Goal: Task Accomplishment & Management: Complete application form

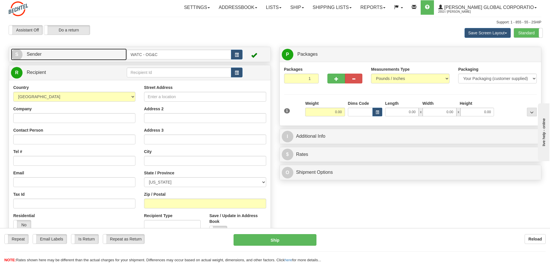
click at [59, 56] on link "S Sender" at bounding box center [69, 55] width 116 height 12
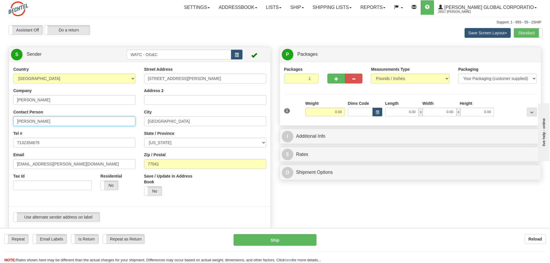
drag, startPoint x: 57, startPoint y: 121, endPoint x: 15, endPoint y: 123, distance: 41.7
click at [15, 123] on input "[PERSON_NAME]" at bounding box center [74, 121] width 122 height 10
type input "[PERSON_NAME]"
click at [141, 206] on hr at bounding box center [140, 206] width 262 height 0
drag, startPoint x: 49, startPoint y: 145, endPoint x: 6, endPoint y: 141, distance: 42.3
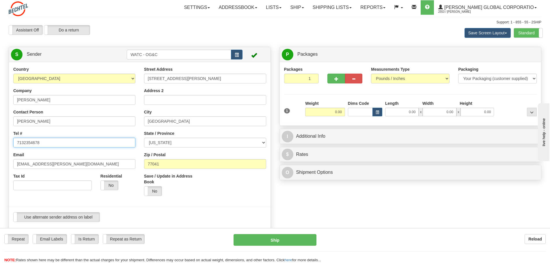
click at [9, 141] on div "Country [GEOGRAPHIC_DATA] [GEOGRAPHIC_DATA] [GEOGRAPHIC_DATA] [GEOGRAPHIC_DATA]…" at bounding box center [140, 146] width 262 height 160
type input "2"
click at [26, 143] on input "Tel #" at bounding box center [74, 143] width 122 height 10
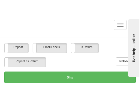
type input "7132654366"
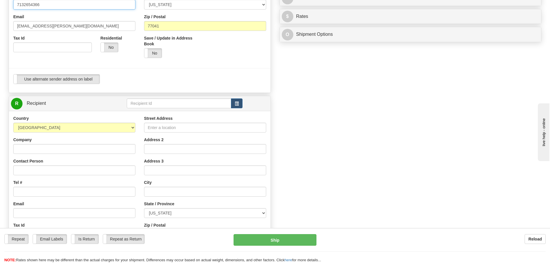
scroll to position [152, 0]
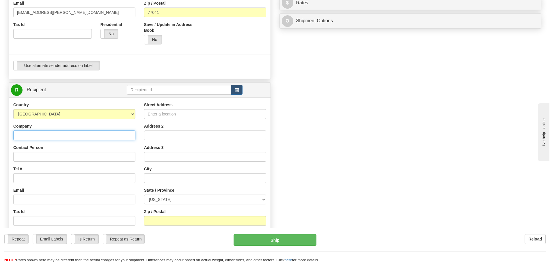
click at [27, 137] on input "Company" at bounding box center [74, 136] width 122 height 10
type input "[PERSON_NAME]"
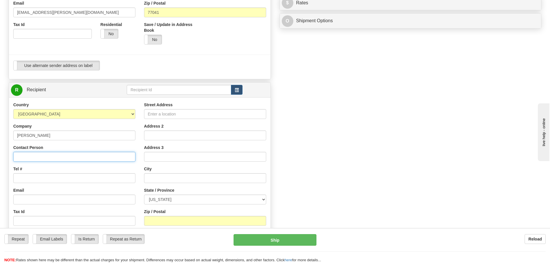
click at [23, 154] on input "Contact Person" at bounding box center [74, 157] width 122 height 10
type input "[PERSON_NAME]"
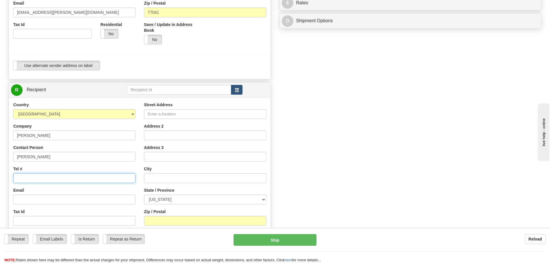
click at [31, 178] on input "Tel #" at bounding box center [74, 178] width 122 height 10
type input "5715242035"
click at [18, 202] on input "Email" at bounding box center [74, 200] width 122 height 10
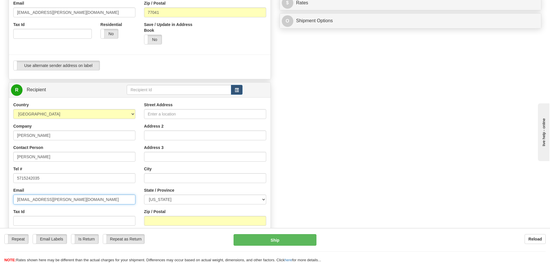
type input "[EMAIL_ADDRESS][PERSON_NAME][DOMAIN_NAME]"
click at [151, 114] on input "Street Address" at bounding box center [205, 114] width 122 height 10
type input "[STREET_ADDRESS]"
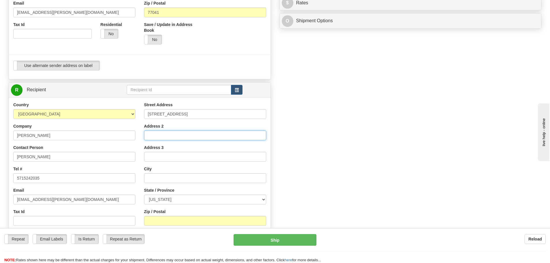
click at [157, 135] on input "Address 2" at bounding box center [205, 136] width 122 height 10
type input "10th Floor"
click at [159, 177] on input "text" at bounding box center [205, 178] width 122 height 10
type input "Reston"
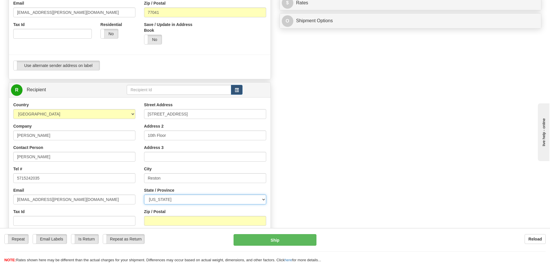
click at [264, 199] on select "[US_STATE] [US_STATE] [US_STATE] [US_STATE] Armed Forces America Armed Forces E…" at bounding box center [205, 200] width 122 height 10
select select "VA"
click at [144, 195] on select "[US_STATE] [US_STATE] [US_STATE] [US_STATE] Armed Forces America Armed Forces E…" at bounding box center [205, 200] width 122 height 10
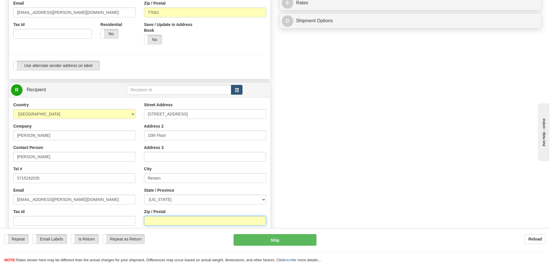
click at [163, 219] on input "Zip / Postal" at bounding box center [205, 221] width 122 height 10
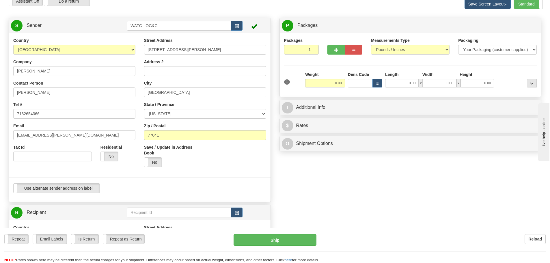
scroll to position [0, 0]
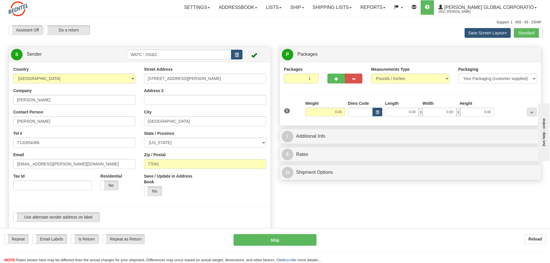
type input "20190"
click at [536, 79] on select "Your Packaging (customer supplied) Envelope (carrier supplied) Pack (carrier su…" at bounding box center [498, 79] width 79 height 10
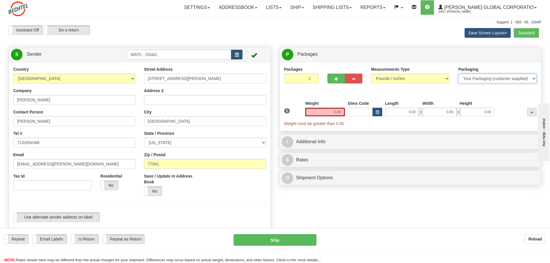
select select "4"
click at [459, 74] on select "Your Packaging (customer supplied) Envelope (carrier supplied) Pack (carrier su…" at bounding box center [498, 79] width 79 height 10
click at [330, 112] on input "0.00" at bounding box center [325, 112] width 40 height 9
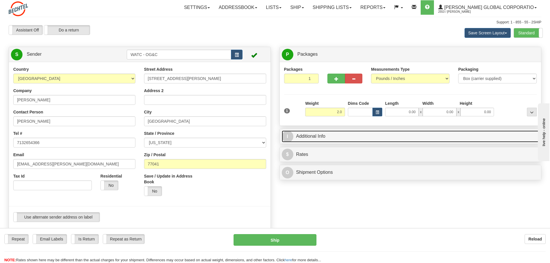
type input "2.00"
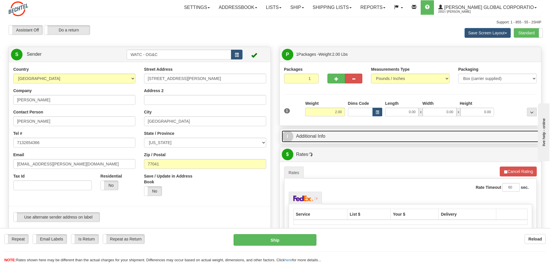
click at [287, 137] on span "I" at bounding box center [288, 137] width 12 height 12
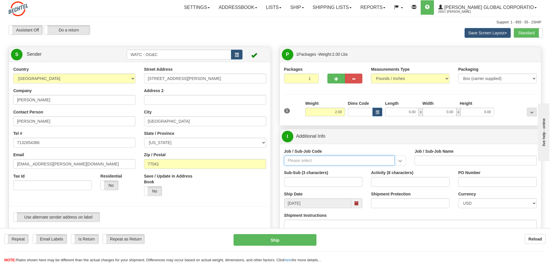
click at [298, 161] on input "Job / Sub-Job Code" at bounding box center [339, 161] width 111 height 10
type input "55258-900"
click at [299, 169] on div "55258-900" at bounding box center [338, 169] width 105 height 6
type input "CUSTOM ARC SERVICES - SUPPORT SERVICES - CUSTOM AR"
type input "55258-900"
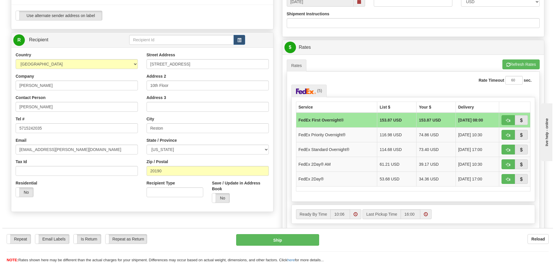
scroll to position [209, 0]
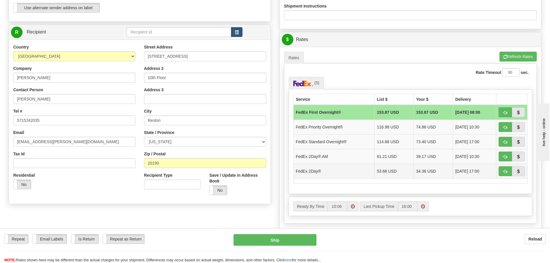
click at [419, 170] on td "34.36 USD" at bounding box center [433, 171] width 39 height 15
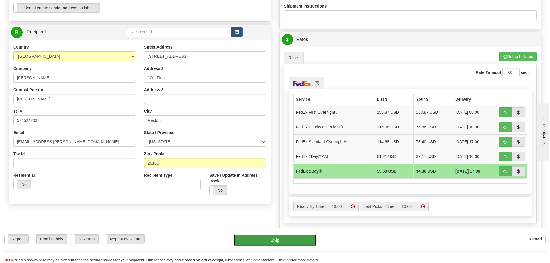
click at [276, 238] on button "Ship" at bounding box center [275, 240] width 83 height 12
type input "03"
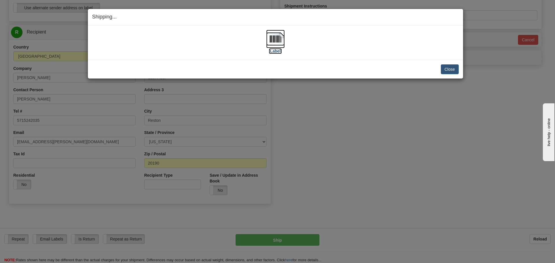
click at [276, 38] on img at bounding box center [275, 39] width 18 height 18
